Goal: Task Accomplishment & Management: Manage account settings

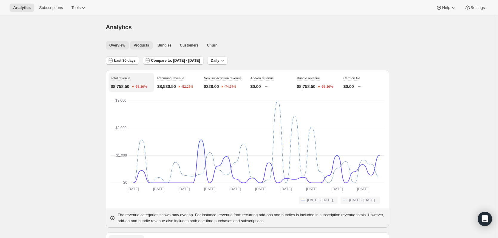
click at [141, 47] on span "Products" at bounding box center [142, 45] width 16 height 5
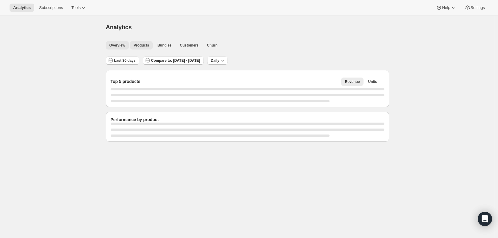
click at [122, 47] on span "Overview" at bounding box center [117, 45] width 16 height 5
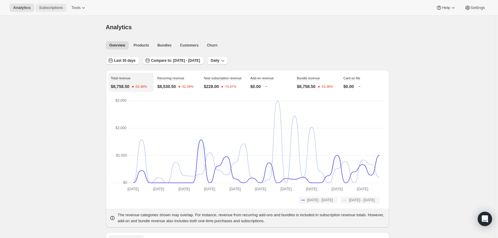
click at [49, 8] on span "Subscriptions" at bounding box center [51, 7] width 24 height 5
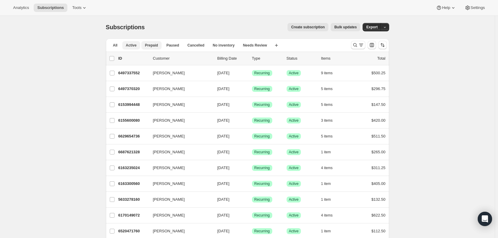
click at [152, 47] on span "Prepaid" at bounding box center [151, 45] width 13 height 5
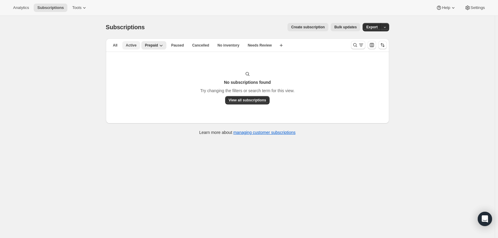
click at [135, 46] on span "Active" at bounding box center [131, 45] width 11 height 5
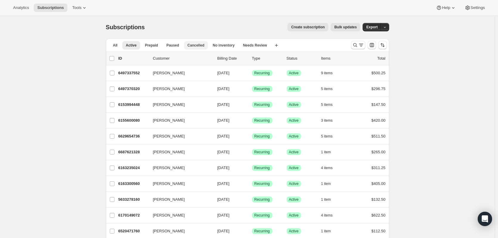
click at [192, 46] on span "Cancelled" at bounding box center [196, 45] width 17 height 5
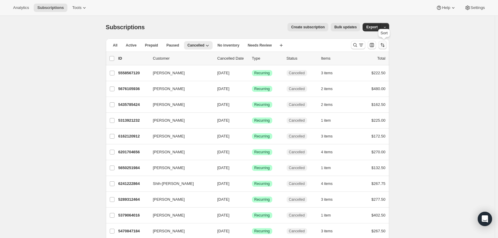
click at [382, 44] on icon "Sort the results" at bounding box center [383, 45] width 6 height 6
click at [351, 83] on span at bounding box center [350, 81] width 5 height 5
click at [348, 79] on input "Cancelled date" at bounding box center [348, 79] width 0 height 0
radio input "true"
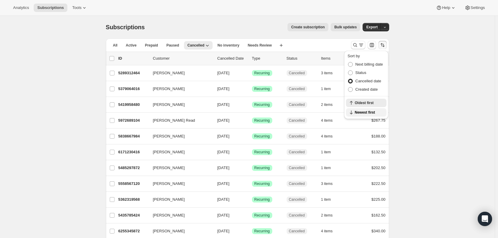
click at [360, 114] on span "Newest first" at bounding box center [369, 112] width 28 height 5
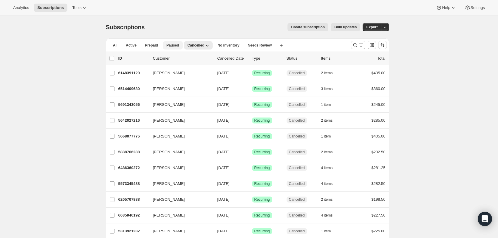
click at [174, 45] on span "Paused" at bounding box center [172, 45] width 13 height 5
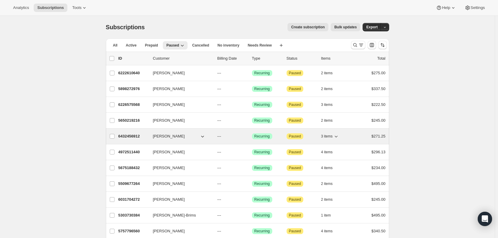
scroll to position [60, 0]
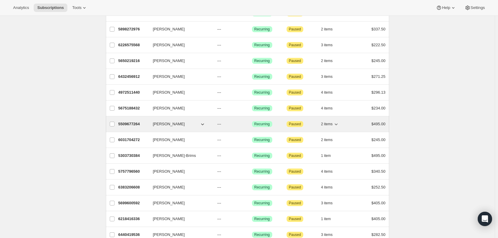
click at [133, 123] on p "5509677264" at bounding box center [133, 124] width 30 height 6
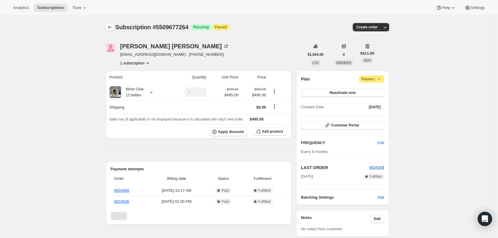
click at [111, 28] on icon "Subscriptions" at bounding box center [110, 27] width 6 height 6
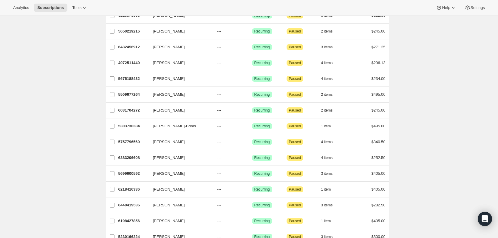
scroll to position [89, 0]
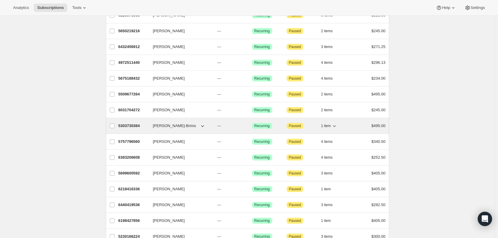
click at [131, 128] on p "5303730384" at bounding box center [133, 126] width 30 height 6
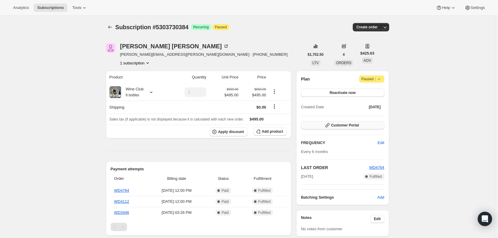
drag, startPoint x: 379, startPoint y: 127, endPoint x: 384, endPoint y: 127, distance: 5.1
click at [384, 127] on button "Customer Portal" at bounding box center [342, 125] width 83 height 8
